Goal: Navigation & Orientation: Find specific page/section

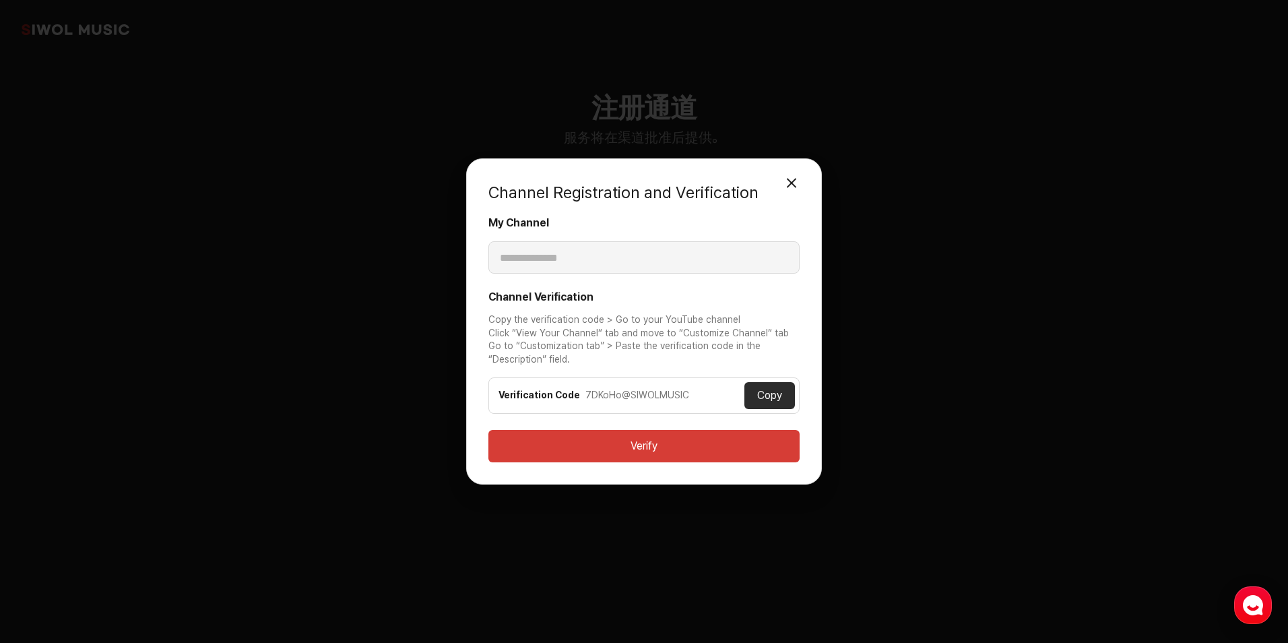
click at [800, 179] on button "Close Modal" at bounding box center [791, 183] width 27 height 27
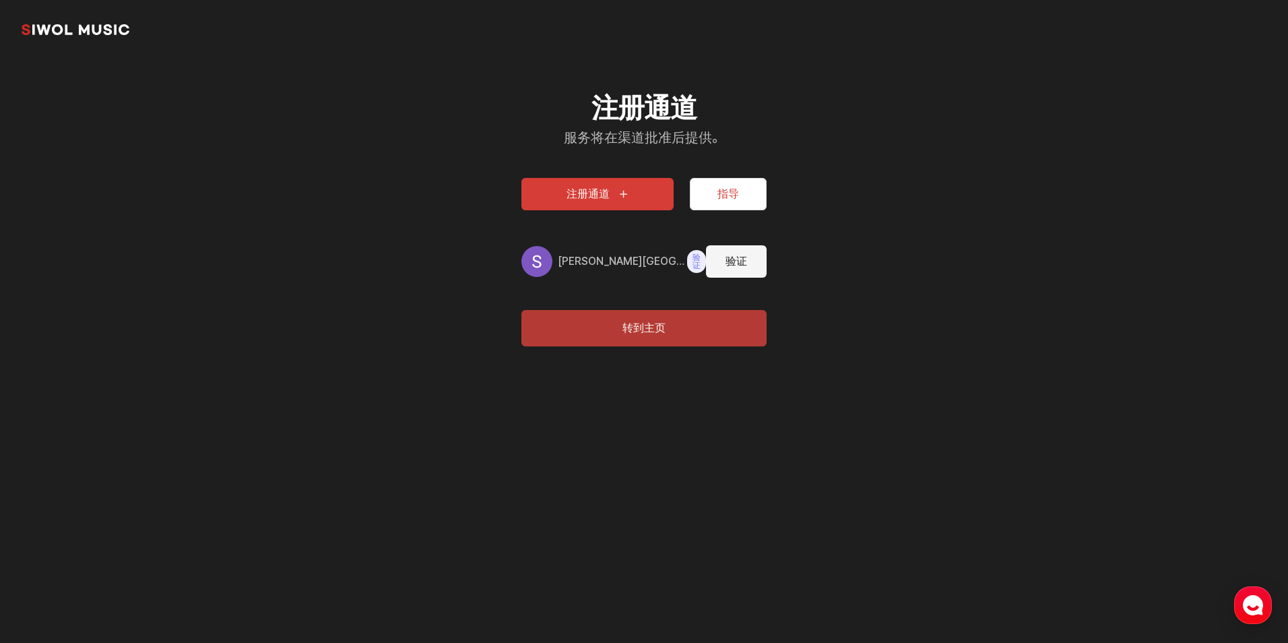
click at [616, 339] on button "转到主页" at bounding box center [643, 328] width 245 height 36
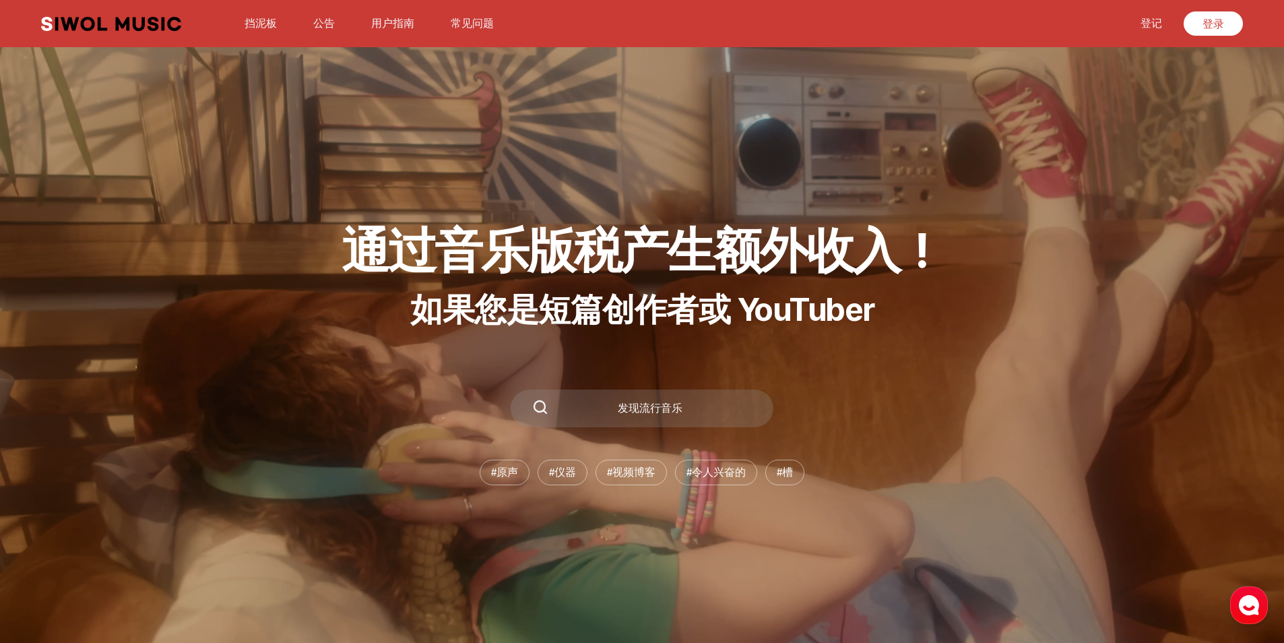
click at [393, 28] on link "用户指南" at bounding box center [392, 23] width 59 height 29
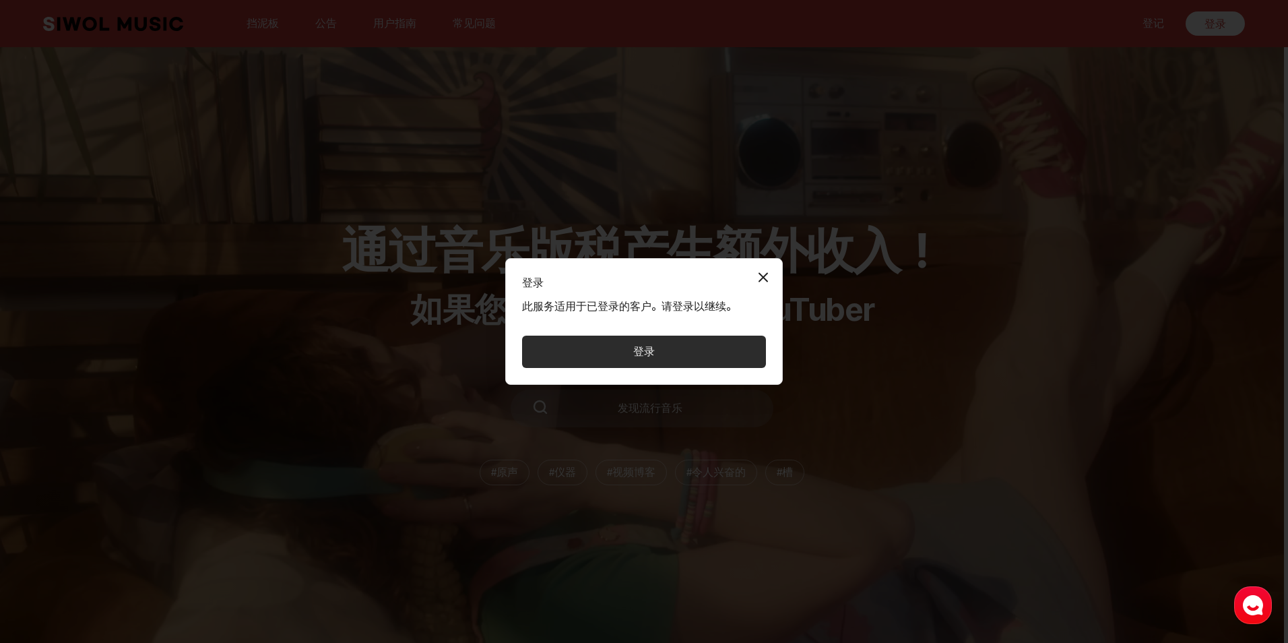
click at [766, 276] on button "关闭模态" at bounding box center [763, 277] width 27 height 27
